Goal: Information Seeking & Learning: Understand process/instructions

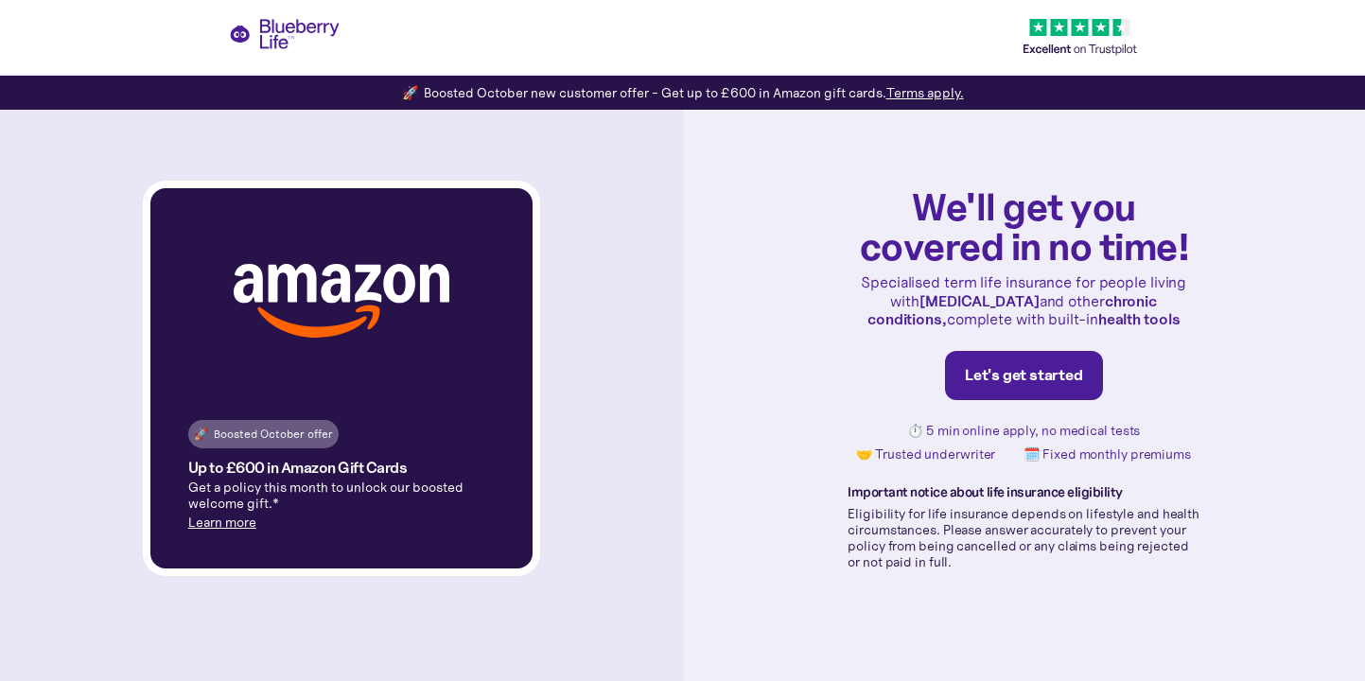
click at [913, 88] on link "Terms apply." at bounding box center [925, 92] width 78 height 17
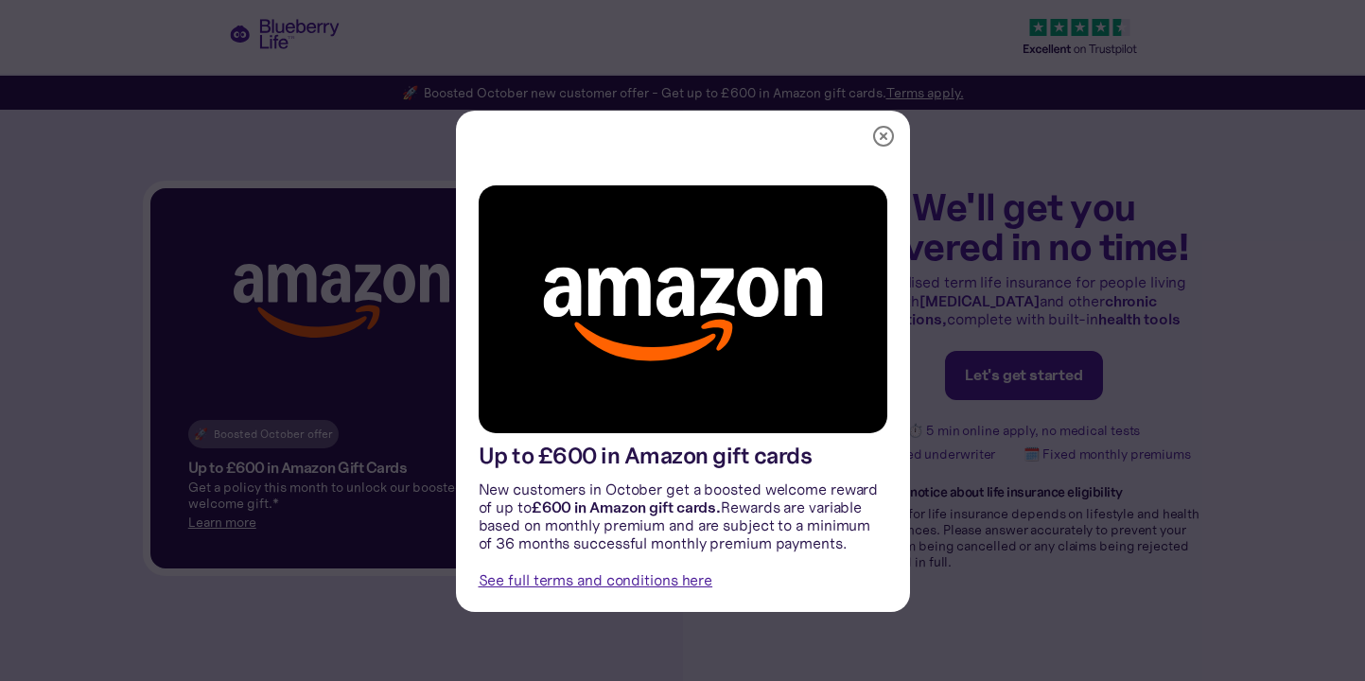
click at [667, 575] on link "See full terms and conditions here" at bounding box center [596, 579] width 235 height 19
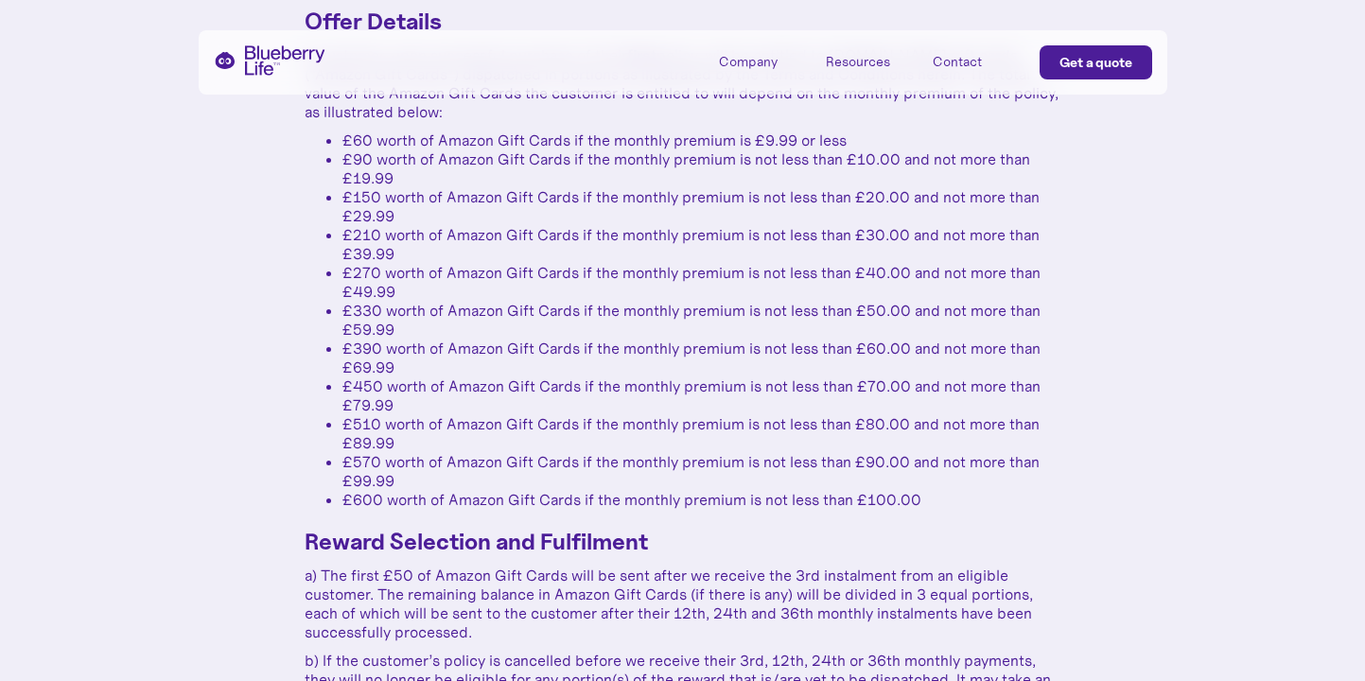
scroll to position [1186, 0]
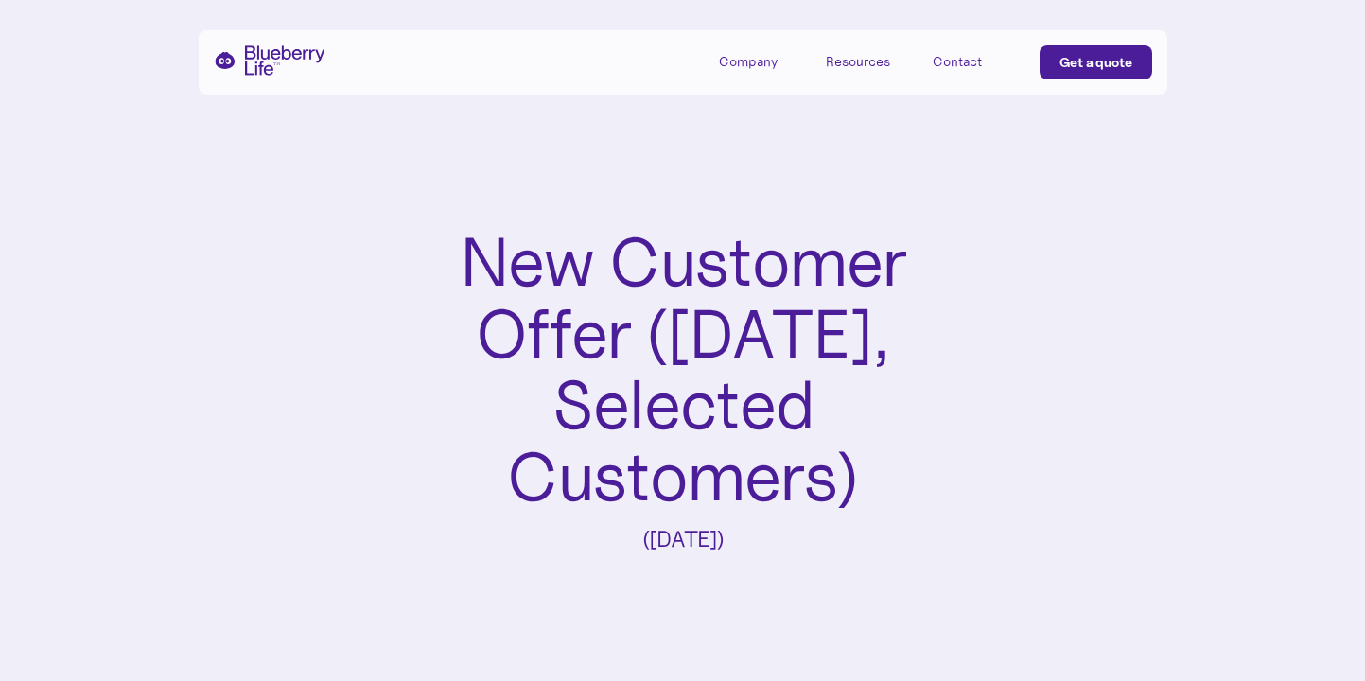
scroll to position [1186, 0]
